Goal: Task Accomplishment & Management: Manage account settings

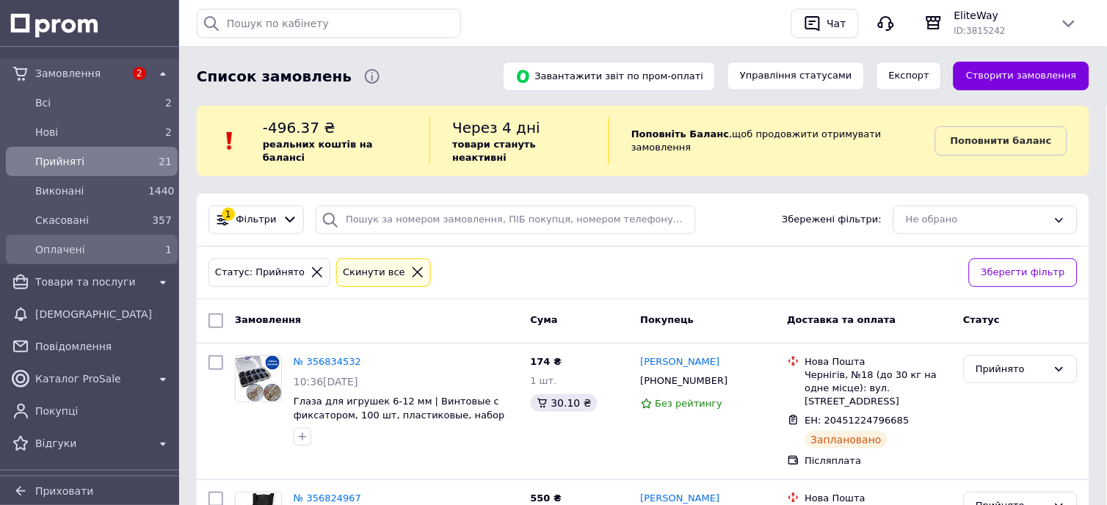
click at [106, 242] on span "Оплачені" at bounding box center [88, 249] width 107 height 15
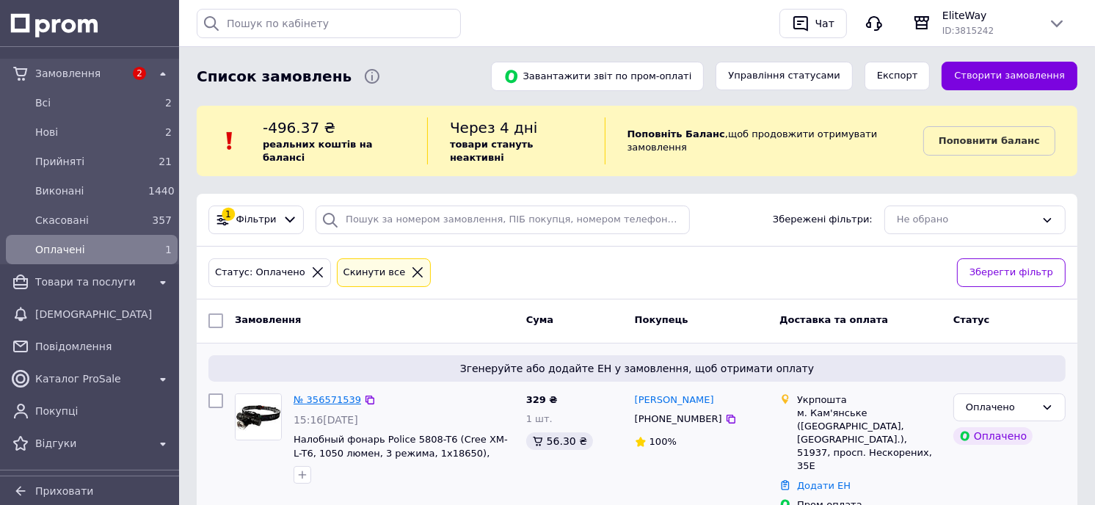
click at [333, 394] on link "№ 356571539" at bounding box center [328, 399] width 68 height 11
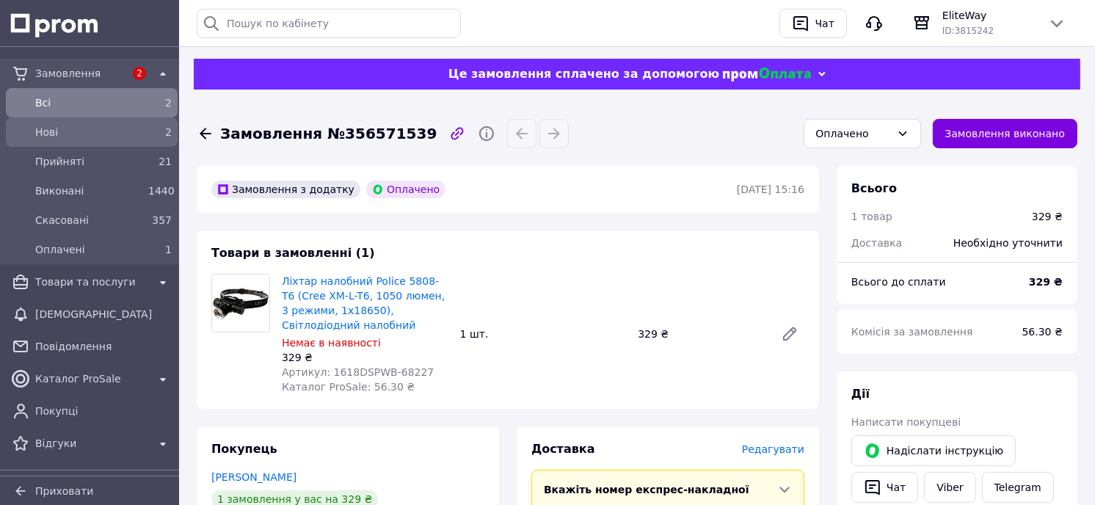
click at [109, 122] on div "Нові" at bounding box center [88, 132] width 113 height 21
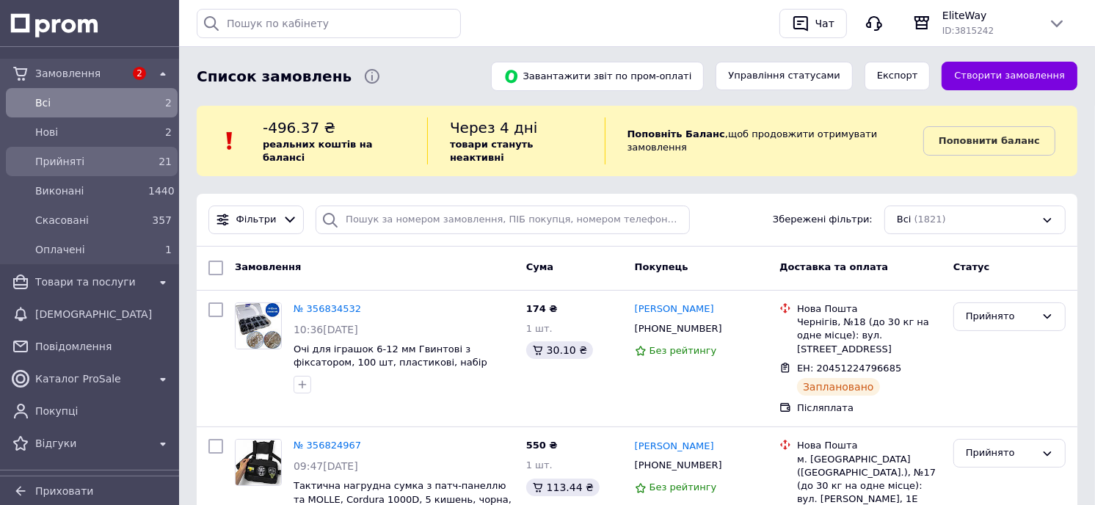
click at [68, 172] on div "Прийняті 21" at bounding box center [92, 161] width 166 height 23
